Goal: Task Accomplishment & Management: Manage account settings

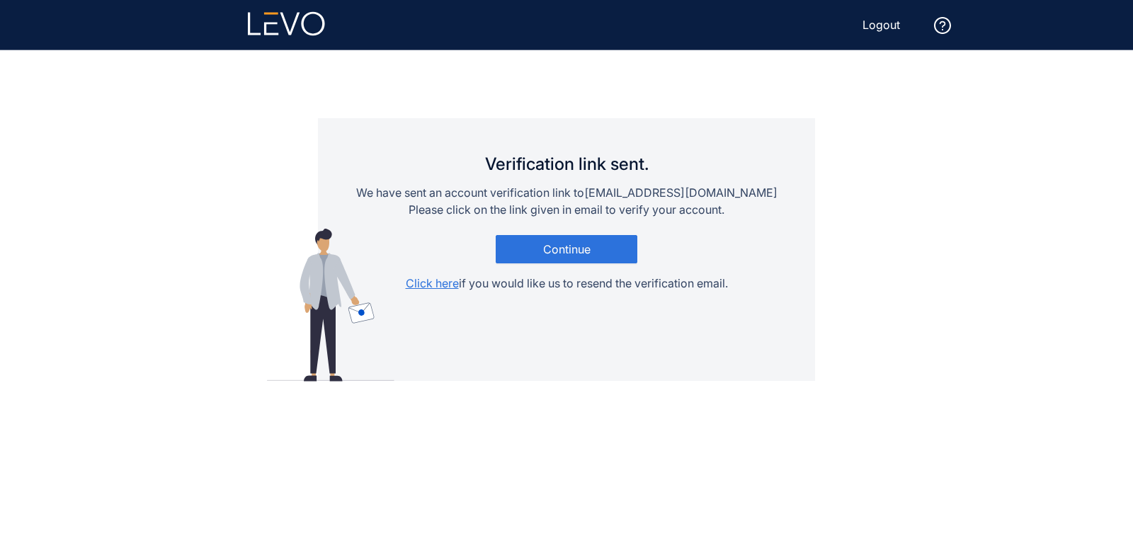
click at [436, 287] on span "Click here" at bounding box center [432, 283] width 53 height 14
click at [430, 285] on span "Click here" at bounding box center [432, 283] width 53 height 14
drag, startPoint x: 445, startPoint y: 283, endPoint x: 439, endPoint y: 377, distance: 94.4
click at [439, 377] on div "Verification link sent. We have sent an account verification link to [EMAIL_ADD…" at bounding box center [566, 249] width 497 height 263
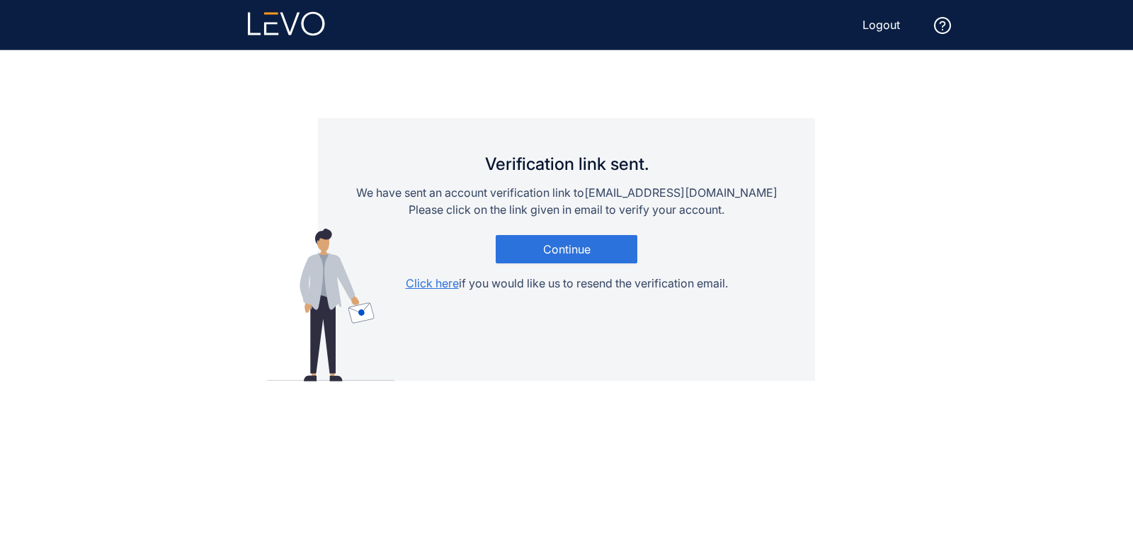
click at [678, 342] on div "Verification link sent. We have sent an account verification link to [EMAIL_ADD…" at bounding box center [566, 249] width 497 height 263
click at [437, 288] on span "Click here" at bounding box center [432, 283] width 53 height 14
click at [440, 288] on span "Click here" at bounding box center [432, 283] width 53 height 14
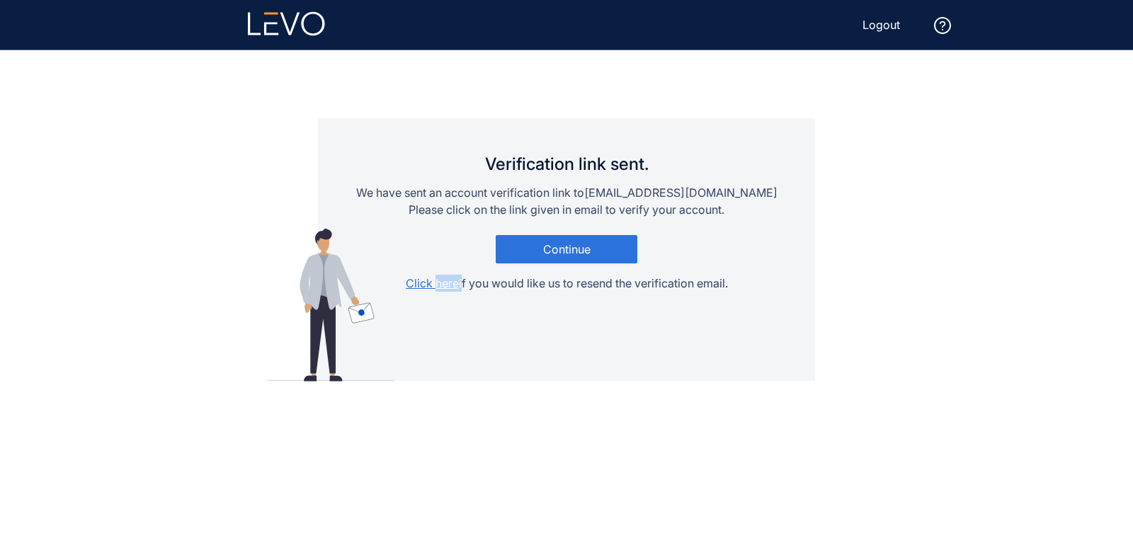
click at [440, 288] on span "Click here" at bounding box center [432, 283] width 53 height 14
click at [458, 357] on div "Verification link sent. We have sent an account verification link to arjun.shar…" at bounding box center [566, 249] width 497 height 263
click at [576, 245] on span "Continue" at bounding box center [566, 249] width 47 height 13
click at [565, 239] on button "Continue" at bounding box center [566, 249] width 142 height 28
click at [440, 285] on span "Click here" at bounding box center [432, 283] width 53 height 14
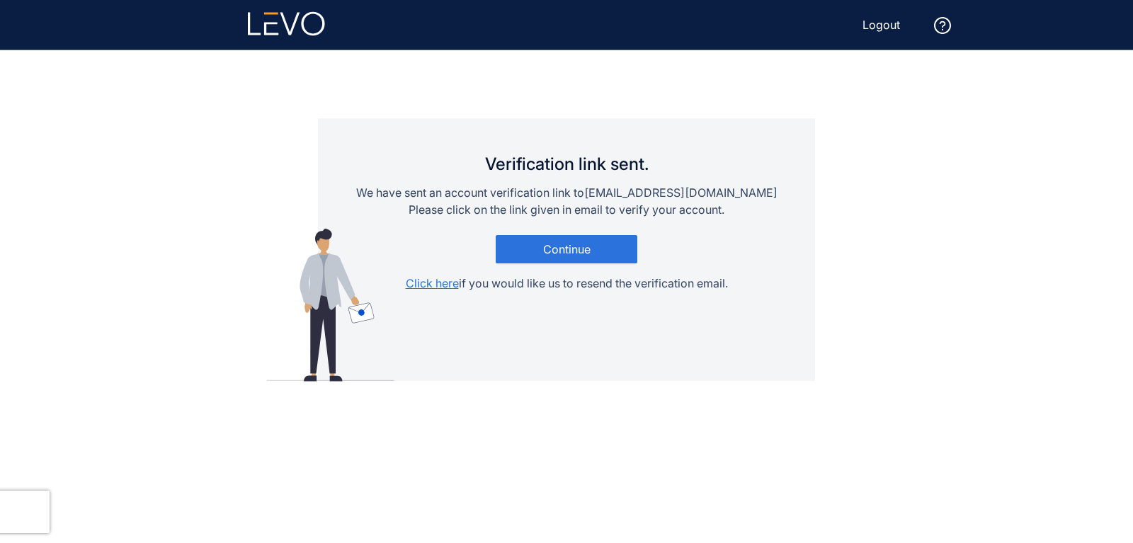
click at [427, 280] on span "Click here" at bounding box center [432, 283] width 53 height 14
click at [425, 281] on span "Click here" at bounding box center [432, 283] width 53 height 14
click at [437, 282] on span "Click here" at bounding box center [432, 283] width 53 height 14
click at [304, 38] on div at bounding box center [286, 24] width 77 height 27
click at [573, 254] on span "Continue" at bounding box center [566, 249] width 47 height 13
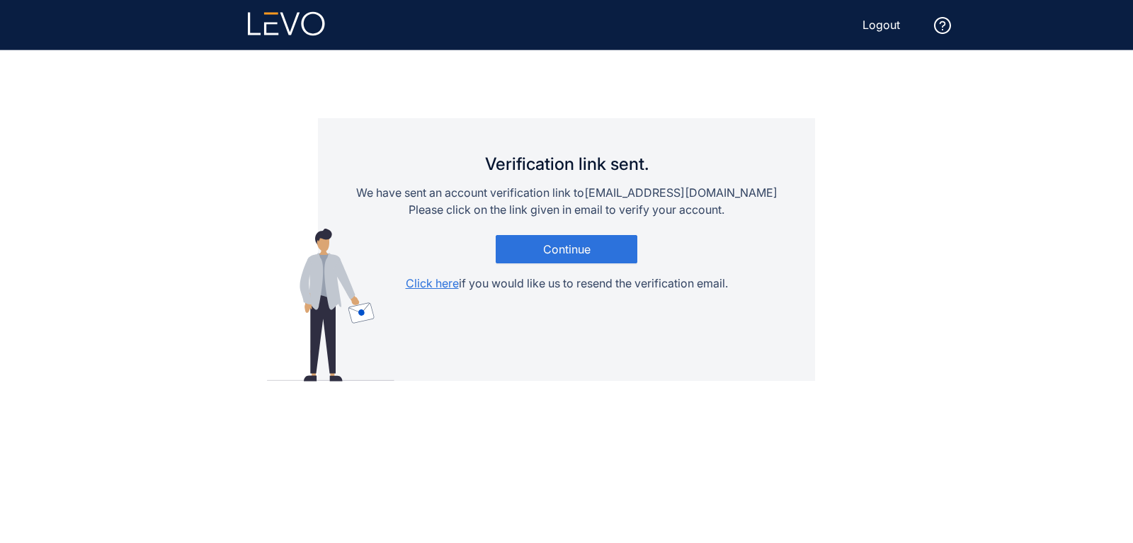
click at [874, 20] on span "Logout" at bounding box center [881, 24] width 38 height 13
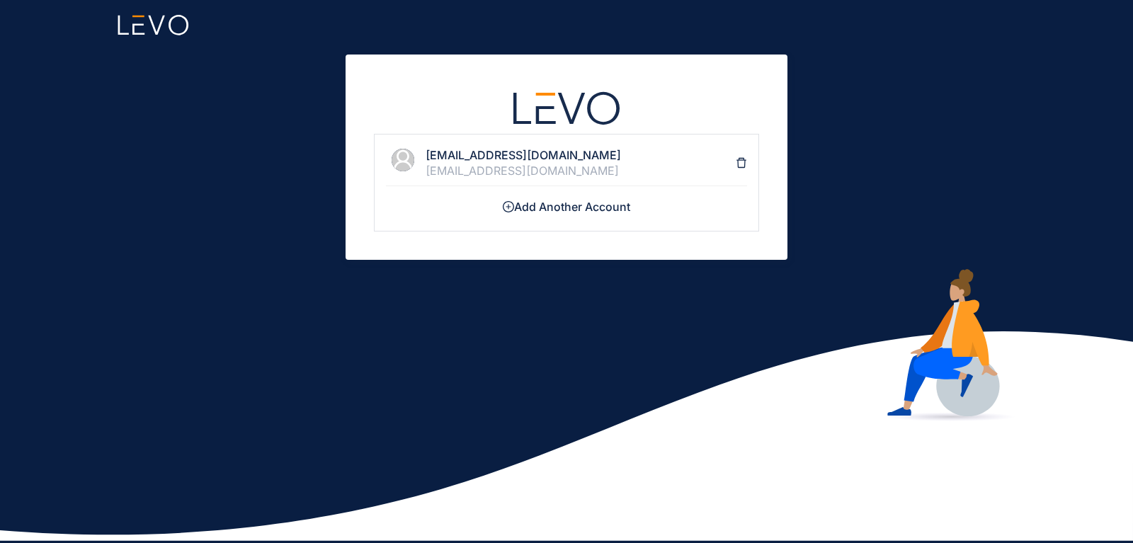
click at [583, 176] on div "[EMAIL_ADDRESS][DOMAIN_NAME]" at bounding box center [580, 170] width 310 height 13
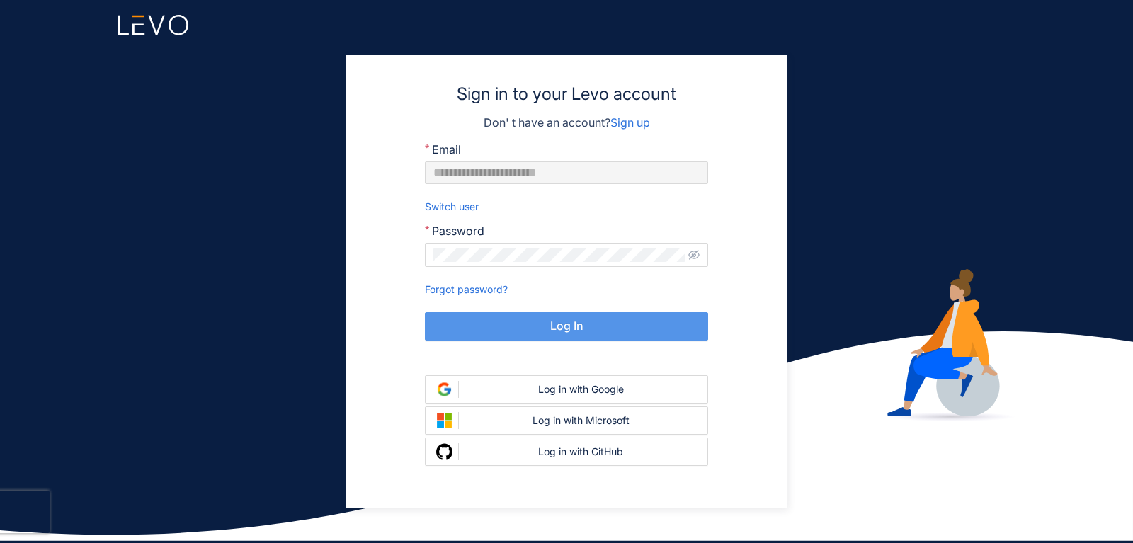
click at [597, 327] on button "Log In" at bounding box center [566, 326] width 283 height 28
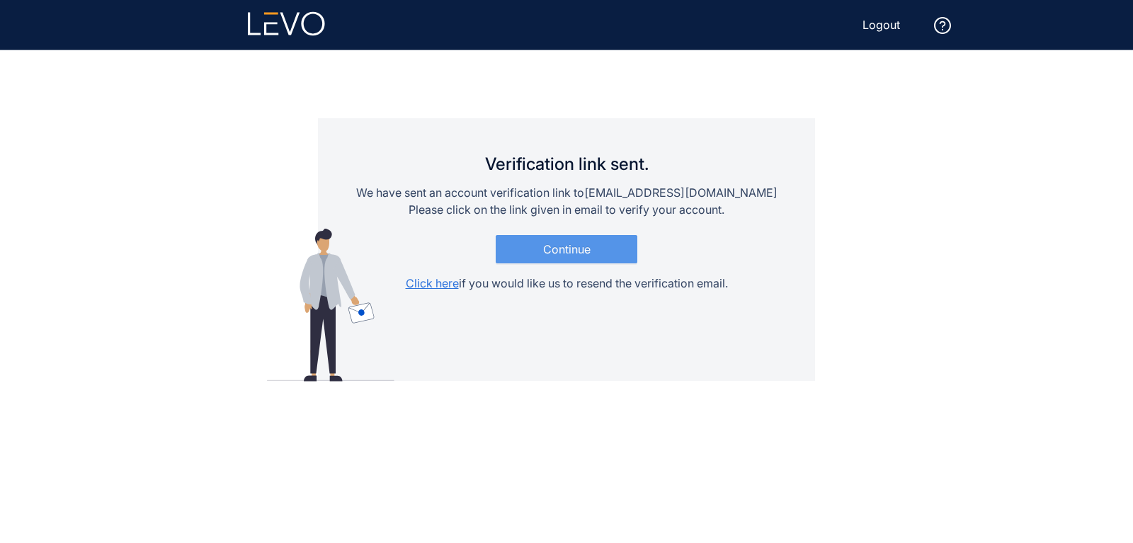
click at [558, 251] on span "Continue" at bounding box center [566, 249] width 47 height 13
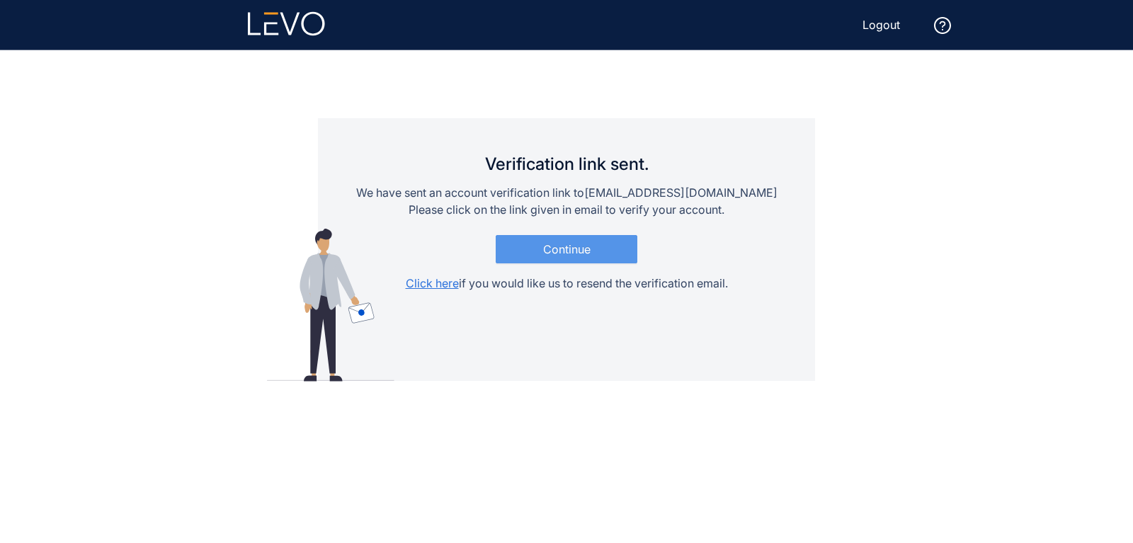
click at [558, 251] on span "Continue" at bounding box center [566, 249] width 47 height 13
click at [562, 243] on span "Continue" at bounding box center [566, 249] width 47 height 13
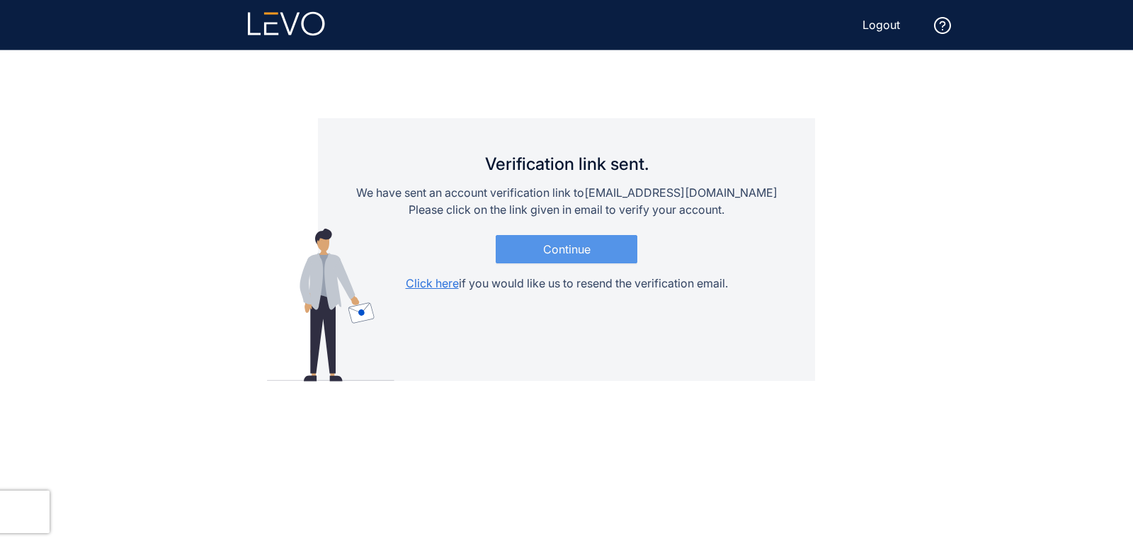
click at [562, 243] on span "Continue" at bounding box center [566, 249] width 47 height 13
click at [423, 287] on span "Click here" at bounding box center [432, 283] width 53 height 14
click at [597, 255] on button "Continue" at bounding box center [566, 249] width 142 height 28
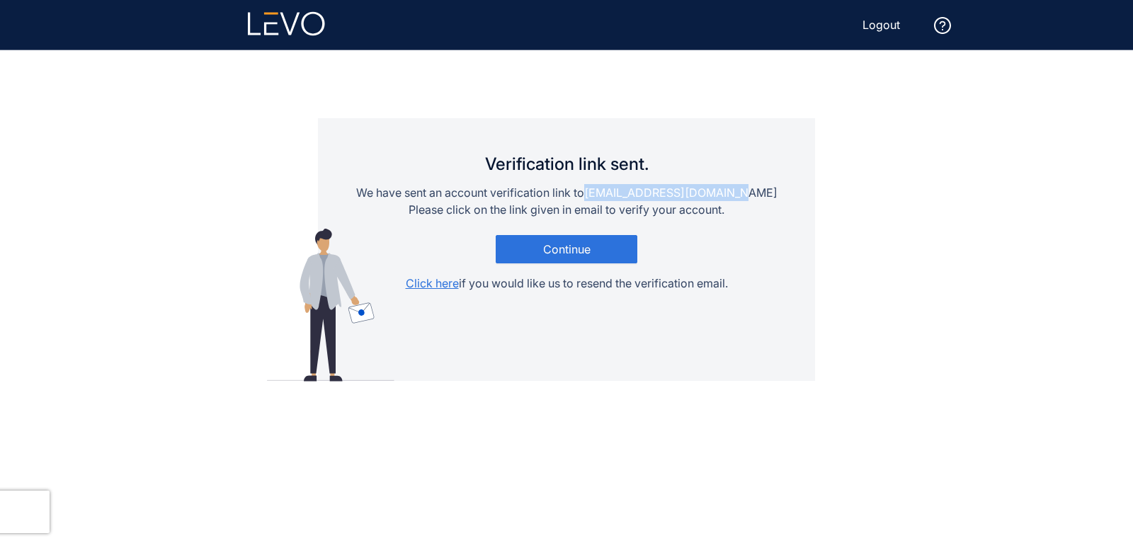
drag, startPoint x: 612, startPoint y: 194, endPoint x: 793, endPoint y: 205, distance: 182.2
click at [793, 205] on div "**********" at bounding box center [566, 249] width 497 height 263
click at [876, 23] on span "Logout" at bounding box center [881, 24] width 38 height 13
